Goal: Transaction & Acquisition: Purchase product/service

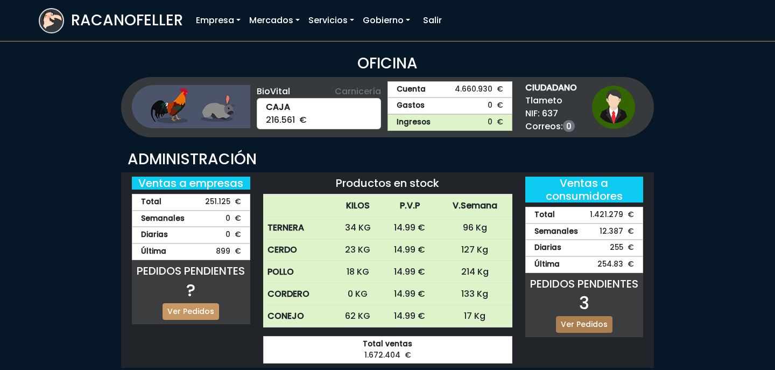
click at [583, 323] on link "Ver Pedidos" at bounding box center [584, 324] width 57 height 17
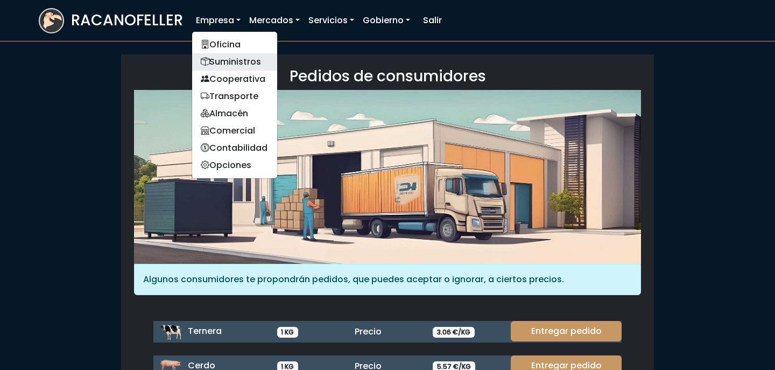
click at [244, 58] on link "Suministros" at bounding box center [234, 61] width 85 height 17
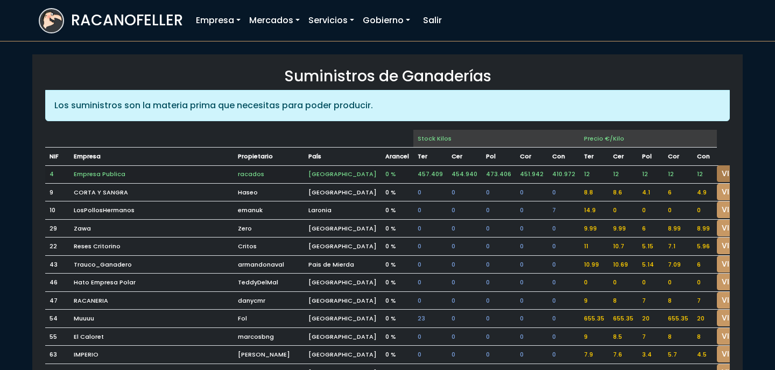
click at [717, 167] on link "VISITAR" at bounding box center [736, 173] width 39 height 17
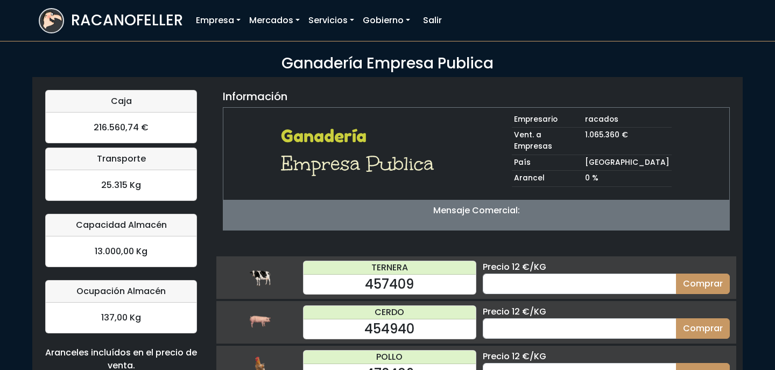
scroll to position [110, 0]
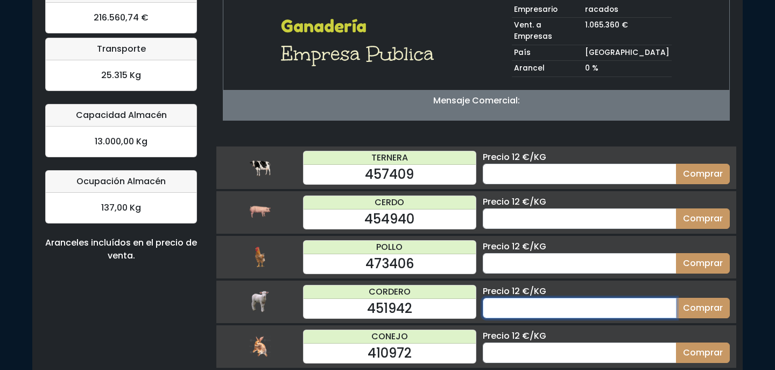
click at [620, 298] on input "number" at bounding box center [580, 308] width 194 height 20
type input "70"
click at [676, 298] on button "Comprar" at bounding box center [703, 308] width 54 height 20
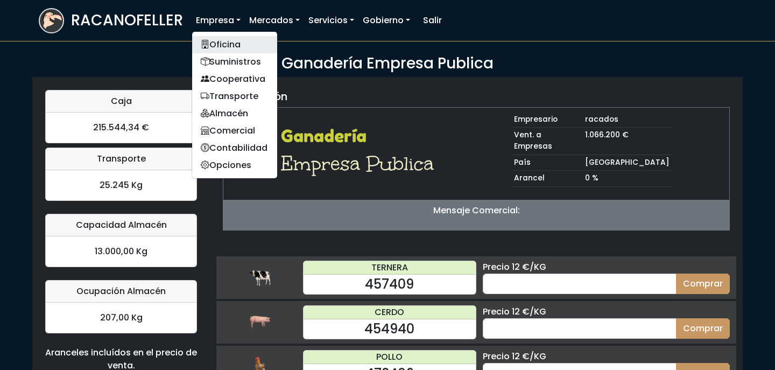
click at [223, 43] on link "Oficina" at bounding box center [234, 44] width 85 height 17
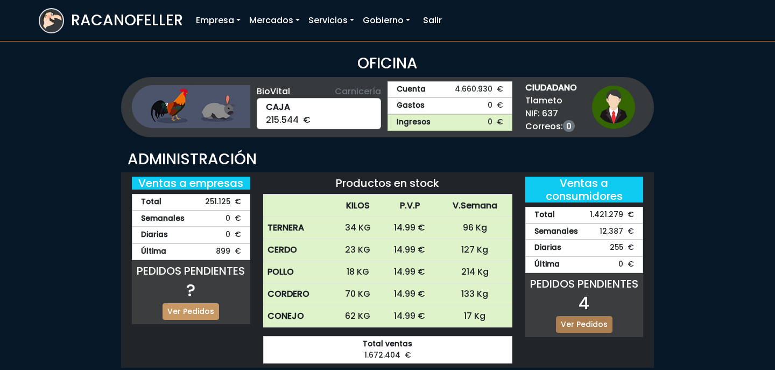
click at [587, 327] on link "Ver Pedidos" at bounding box center [584, 324] width 57 height 17
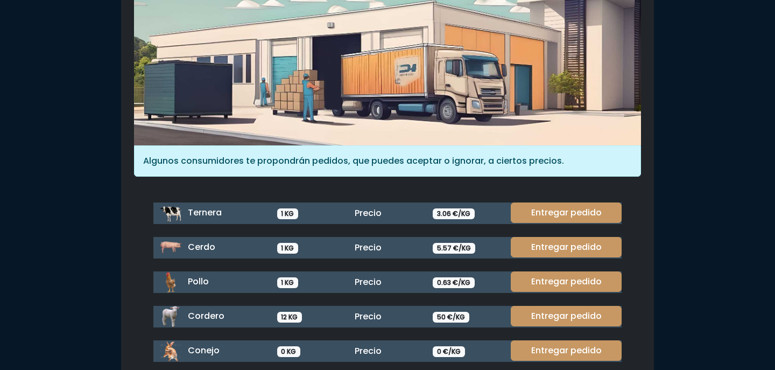
scroll to position [148, 0]
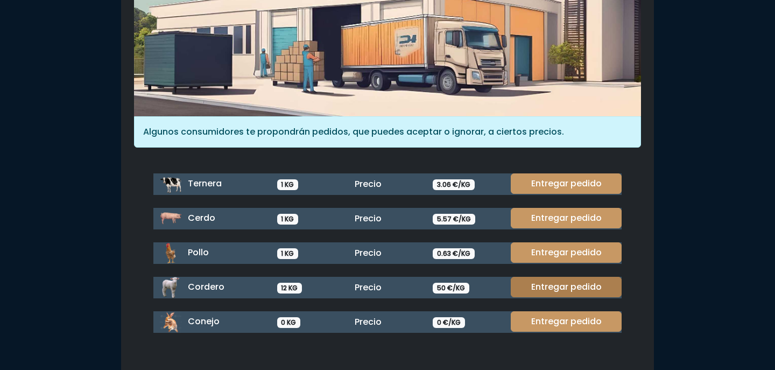
click at [576, 291] on link "Entregar pedido" at bounding box center [566, 287] width 111 height 20
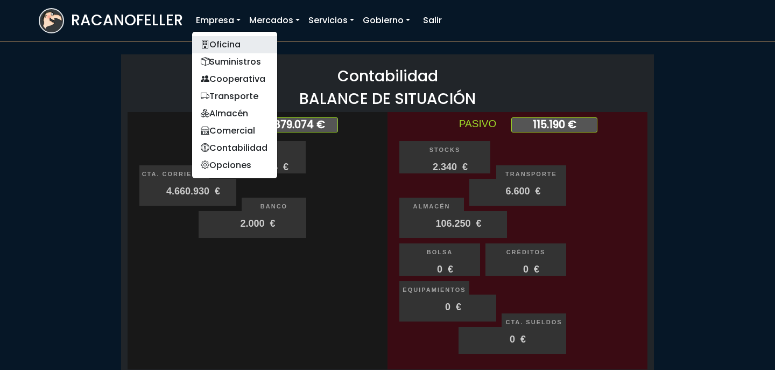
click at [229, 41] on link "Oficina" at bounding box center [234, 44] width 85 height 17
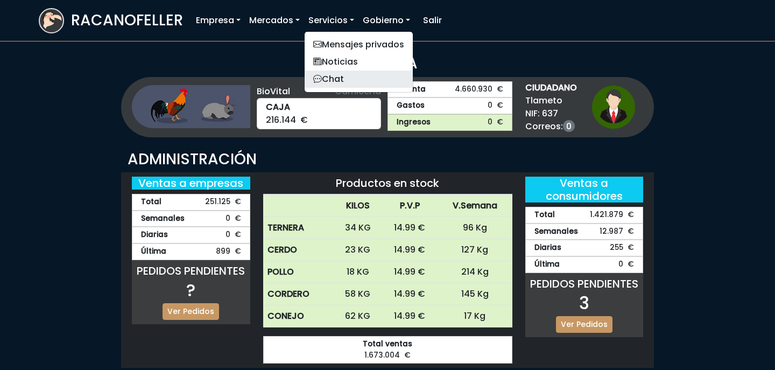
click at [343, 78] on link "Chat" at bounding box center [359, 79] width 108 height 17
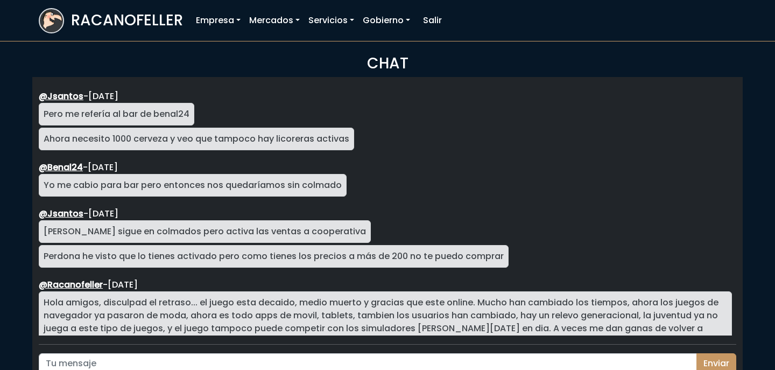
scroll to position [1940, 0]
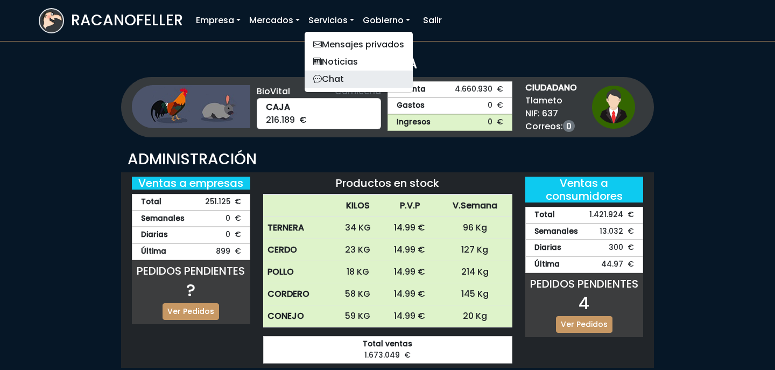
click at [353, 82] on link "Chat" at bounding box center [359, 79] width 108 height 17
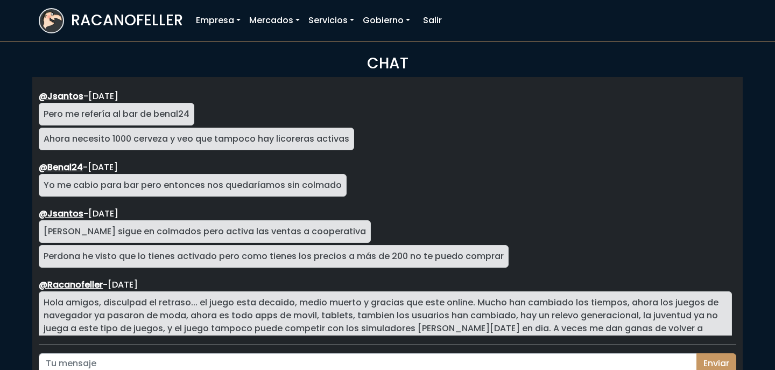
scroll to position [1940, 0]
